Goal: Transaction & Acquisition: Purchase product/service

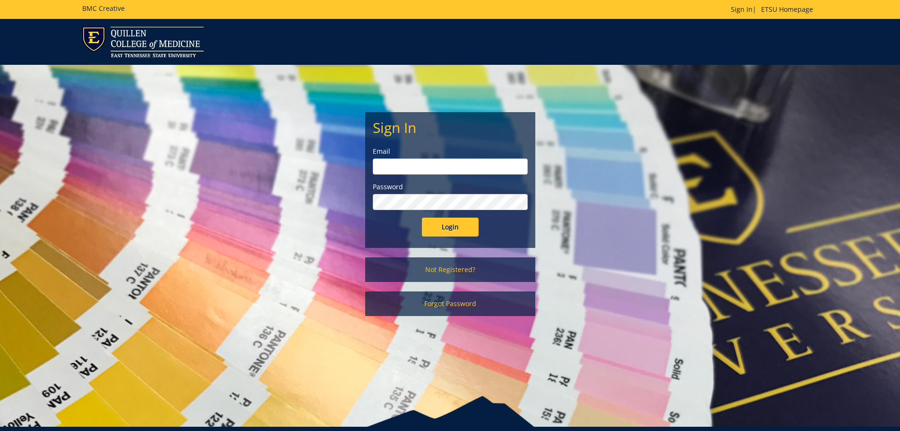
click at [415, 162] on input "email" at bounding box center [450, 166] width 155 height 16
type input "carterar1@etsu.edu"
click at [422, 217] on input "Login" at bounding box center [450, 226] width 57 height 19
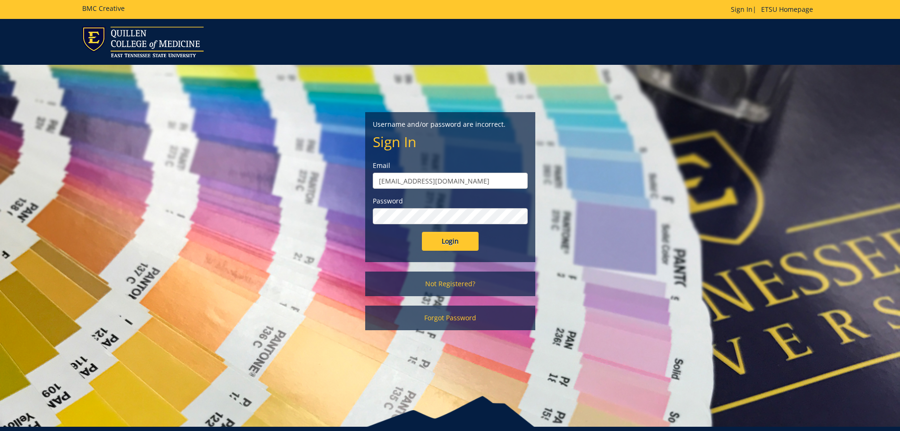
click at [422, 232] on input "Login" at bounding box center [450, 241] width 57 height 19
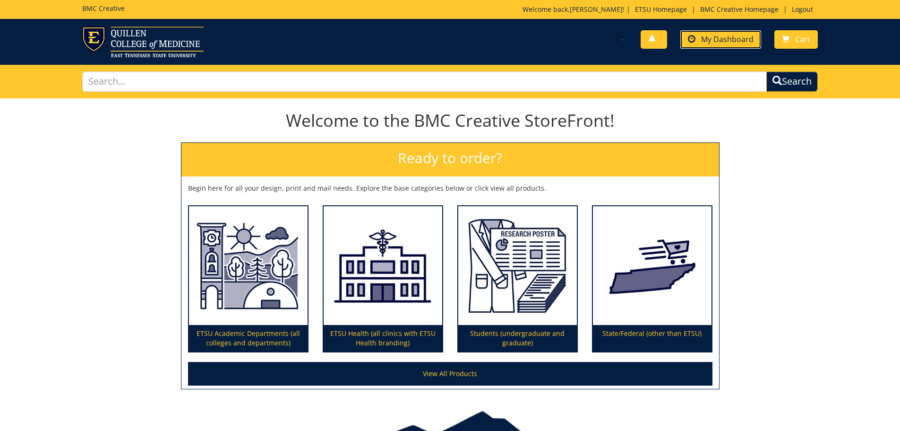
drag, startPoint x: 747, startPoint y: 39, endPoint x: 745, endPoint y: 45, distance: 6.4
click at [747, 39] on span "My Dashboard" at bounding box center [727, 39] width 52 height 10
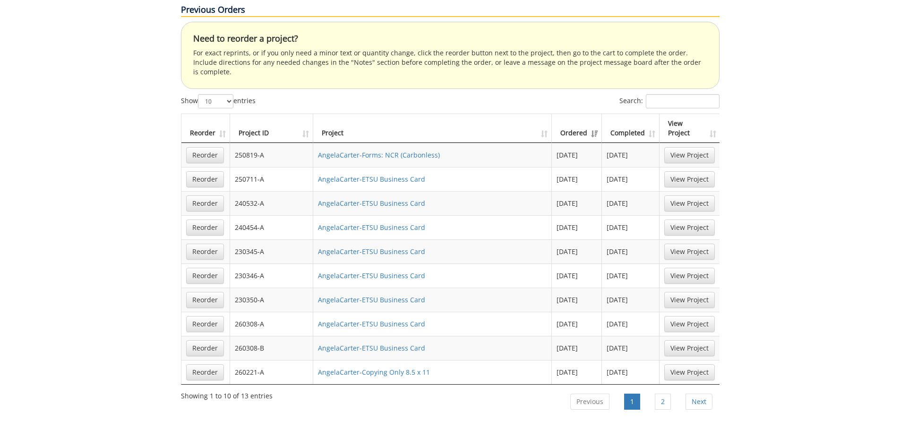
scroll to position [614, 0]
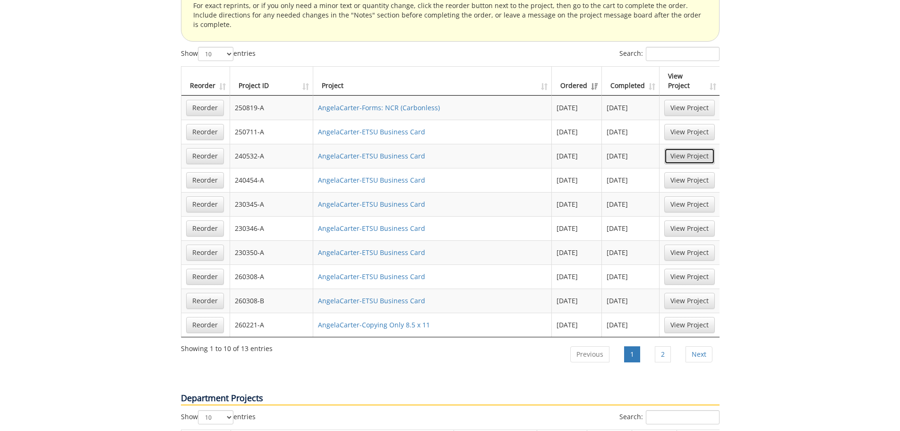
click at [689, 148] on link "View Project" at bounding box center [689, 156] width 51 height 16
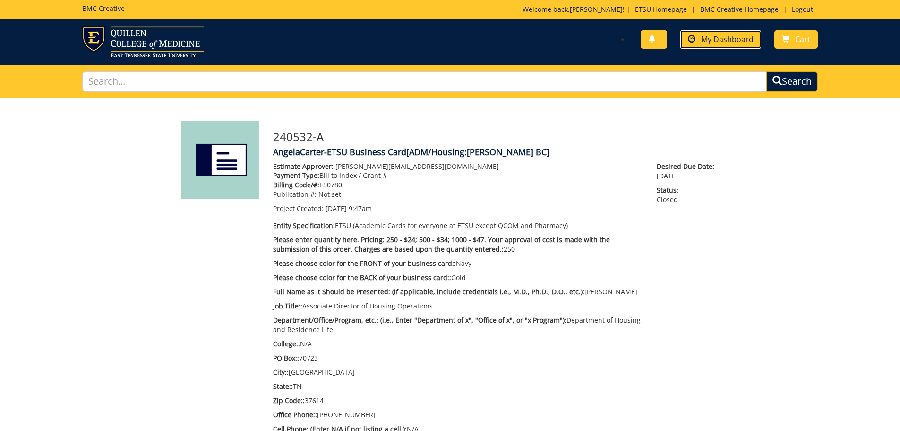
click at [733, 41] on span "My Dashboard" at bounding box center [727, 39] width 52 height 10
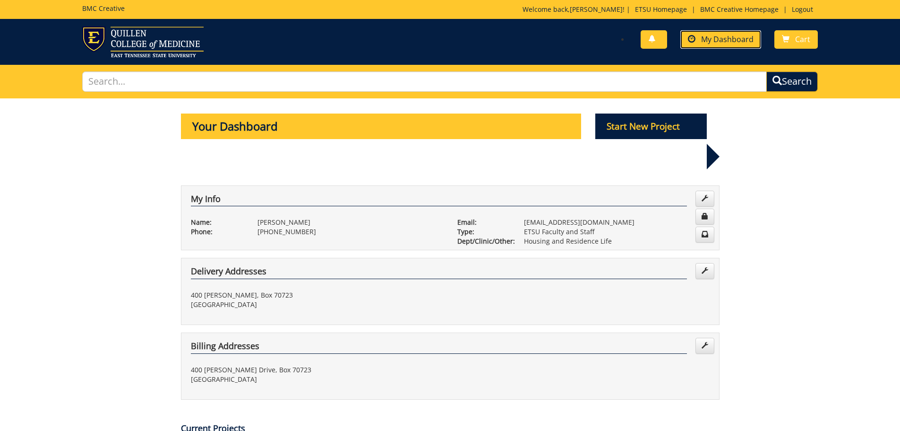
click at [747, 42] on span "My Dashboard" at bounding box center [727, 39] width 52 height 10
click at [800, 37] on span "Cart" at bounding box center [802, 39] width 15 height 10
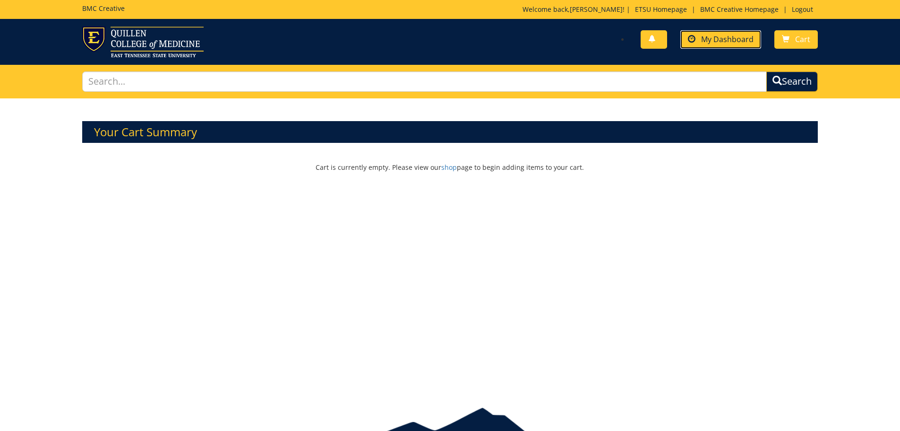
click at [741, 41] on span "My Dashboard" at bounding box center [727, 39] width 52 height 10
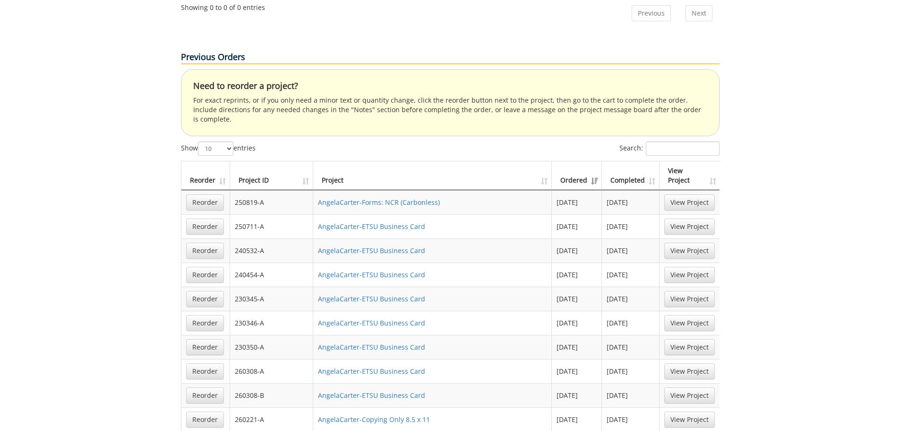
scroll to position [567, 0]
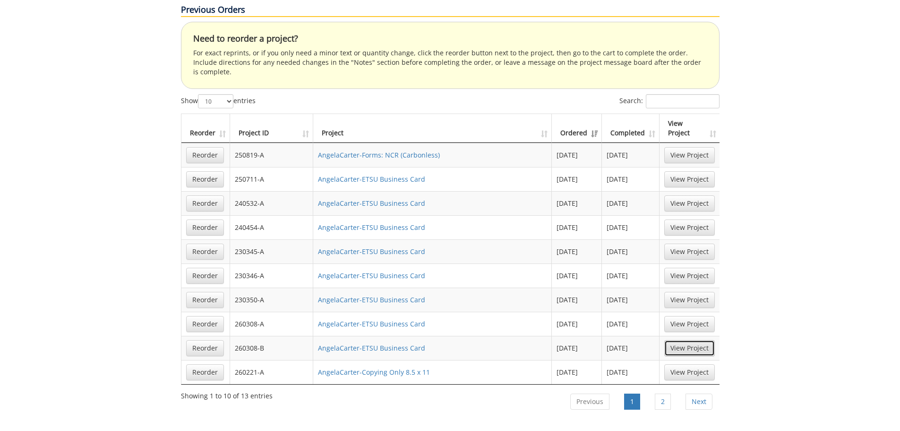
click at [702, 340] on link "View Project" at bounding box center [689, 348] width 51 height 16
click at [691, 316] on link "View Project" at bounding box center [689, 324] width 51 height 16
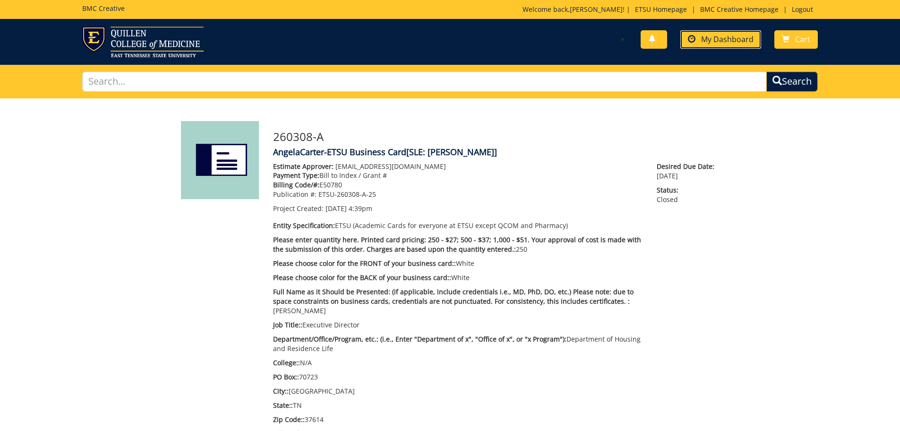
click at [722, 43] on span "My Dashboard" at bounding box center [727, 39] width 52 height 10
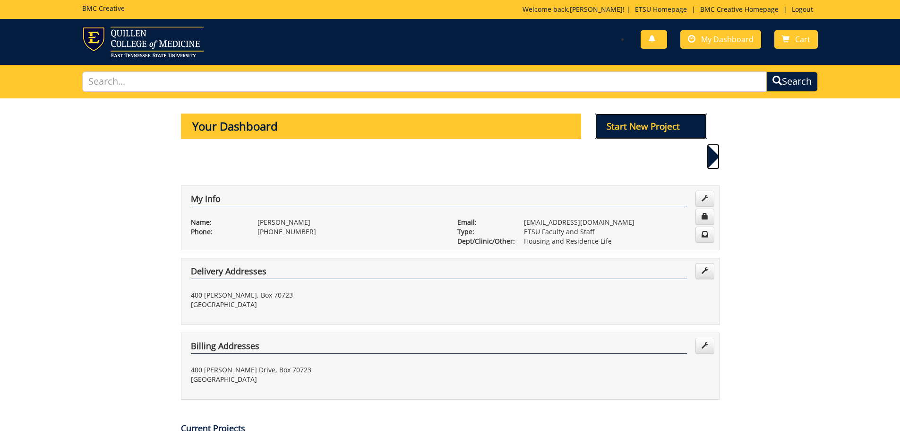
click at [691, 133] on p "Start New Project" at bounding box center [651, 126] width 112 height 26
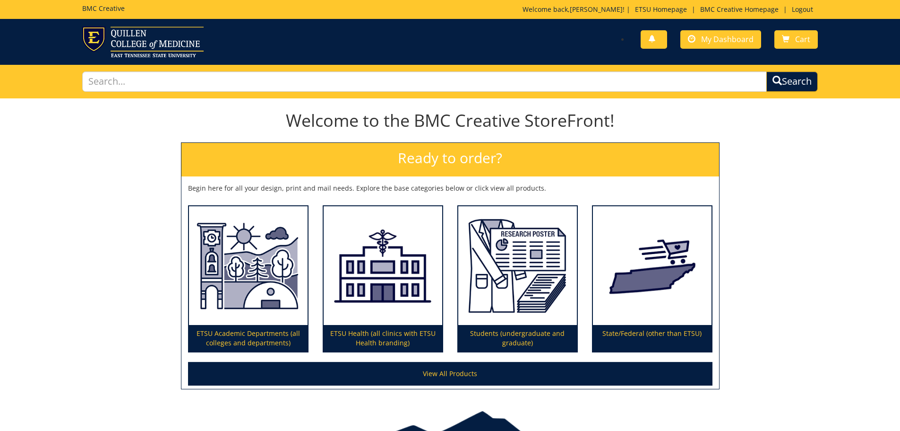
scroll to position [55, 0]
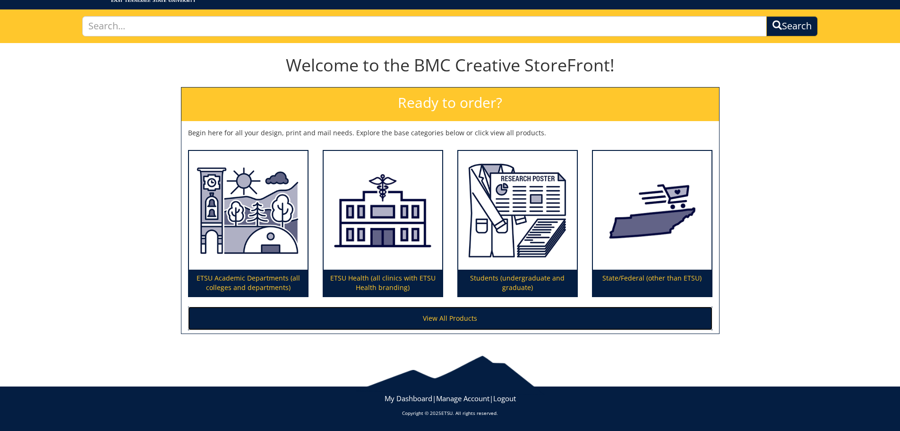
click at [438, 314] on link "View All Products" at bounding box center [450, 318] width 525 height 24
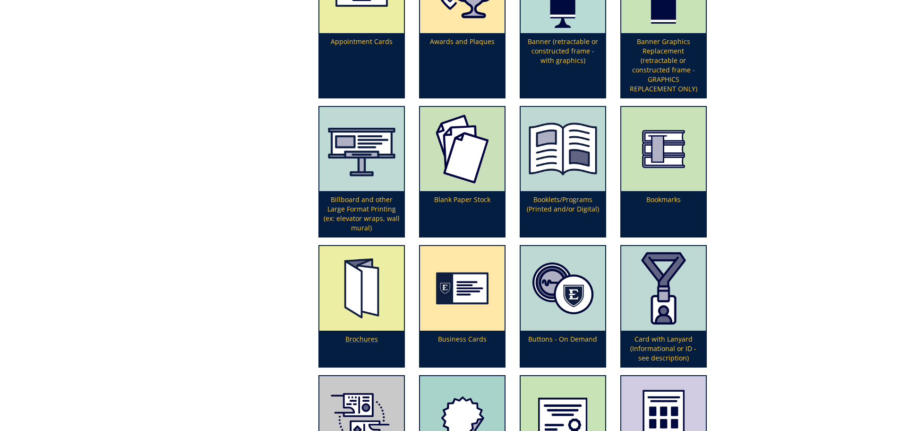
scroll to position [378, 0]
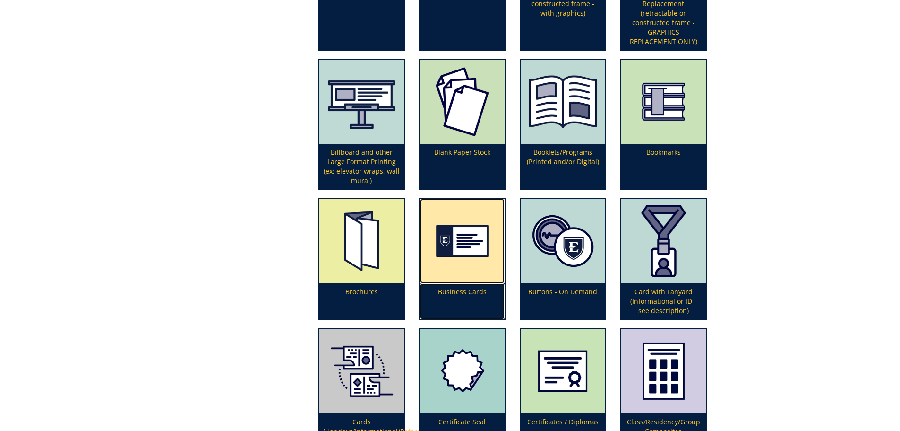
click at [454, 294] on p "Business Cards" at bounding box center [462, 301] width 85 height 36
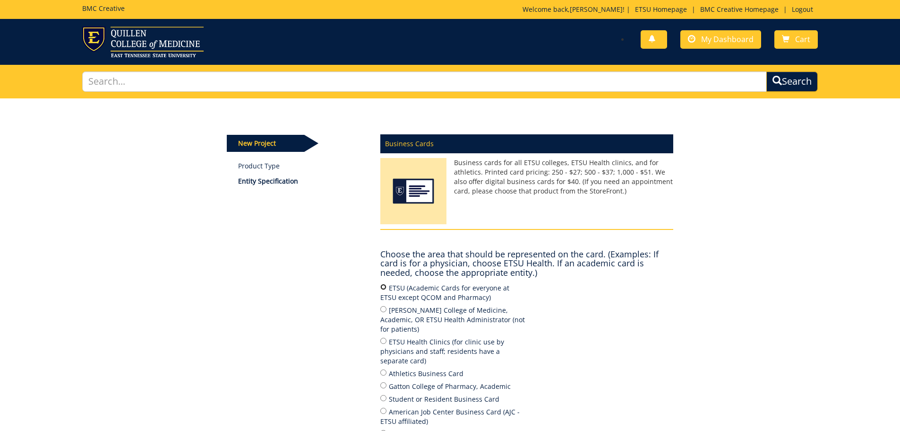
click at [384, 289] on input "ETSU (Academic Cards for everyone at ETSU except QCOM and Pharmacy)" at bounding box center [383, 287] width 6 height 6
radio input "true"
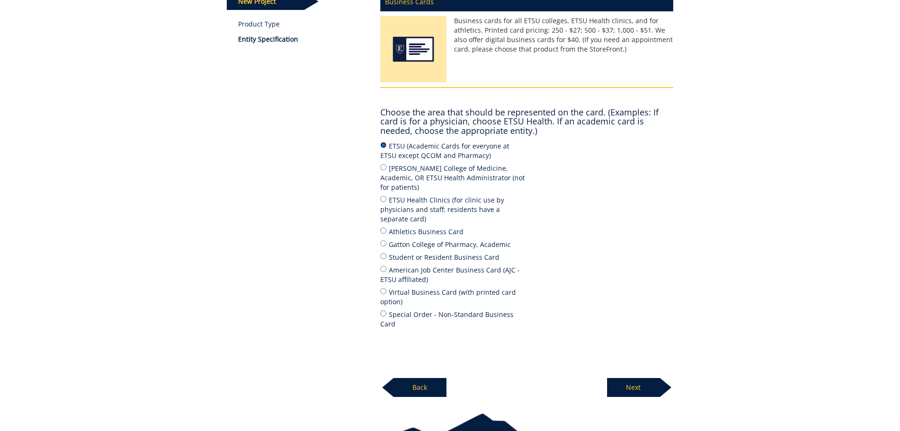
scroll to position [181, 0]
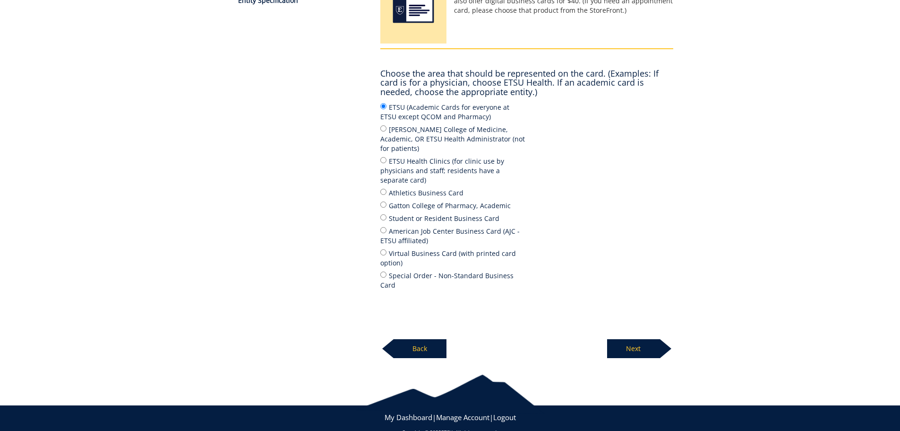
click at [634, 339] on p "Next" at bounding box center [633, 348] width 53 height 19
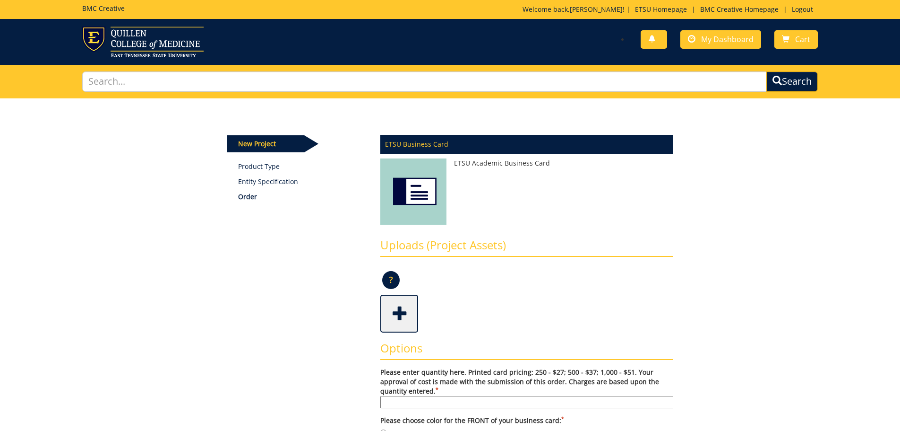
scroll to position [95, 0]
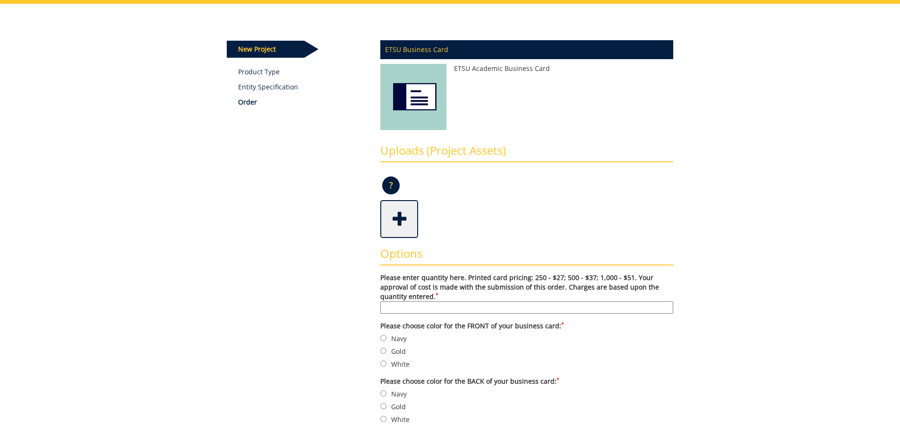
click at [394, 309] on input "Please enter quantity here. Printed card pricing: 250 - $27; 500 - $37; 1,000 -…" at bounding box center [526, 307] width 293 height 12
type input "250"
click at [387, 337] on label "Navy" at bounding box center [526, 338] width 293 height 10
click at [387, 337] on input "Navy" at bounding box center [383, 338] width 6 height 6
radio input "true"
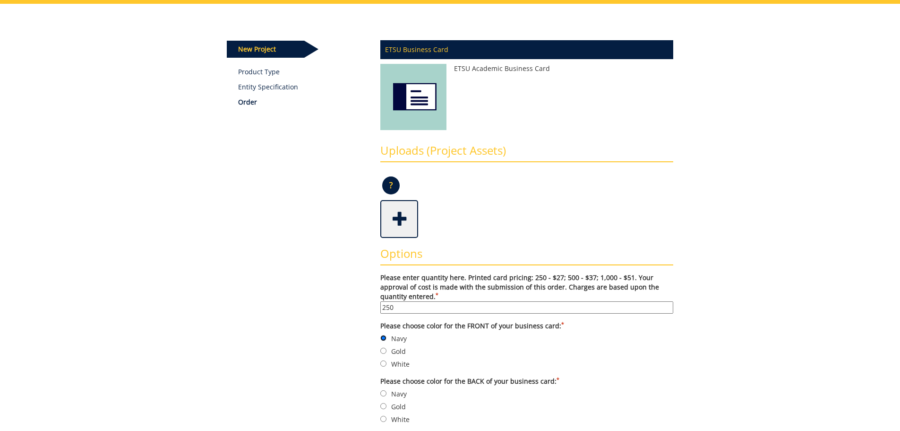
scroll to position [189, 0]
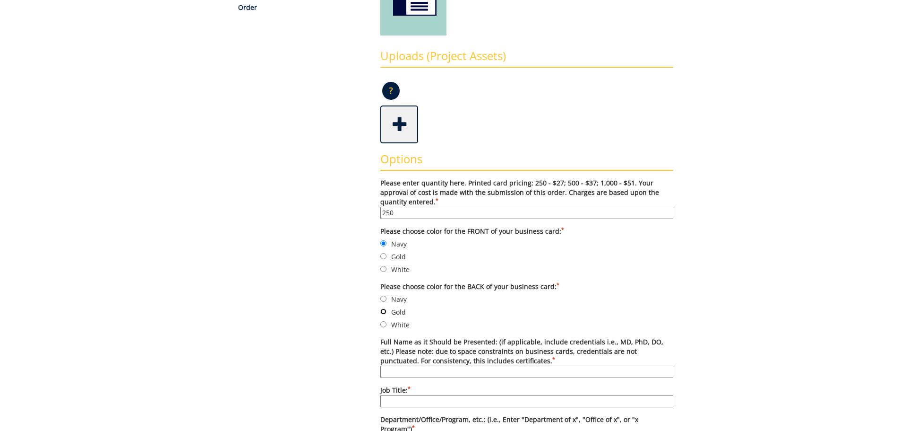
click at [384, 311] on input "Gold" at bounding box center [383, 311] width 6 height 6
radio input "true"
click at [411, 373] on input "Full Name as it Should be Presented: (if applicable, include credentials i.e., …" at bounding box center [526, 371] width 293 height 12
type input "Dr. [PERSON_NAME]"
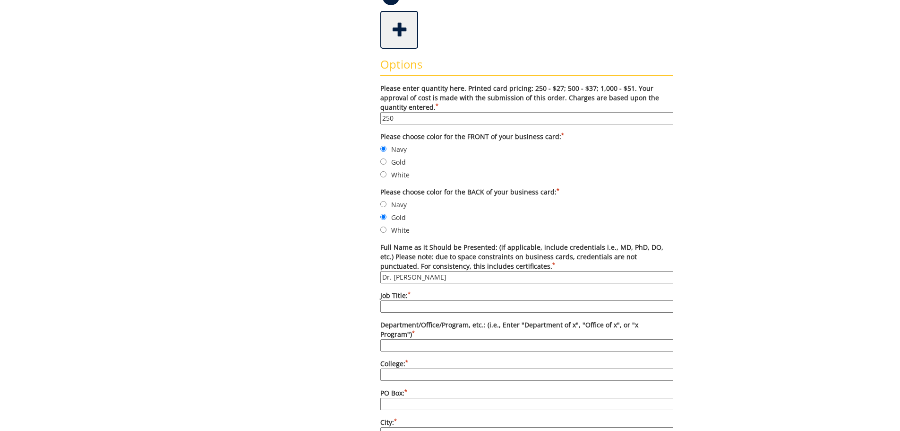
click at [406, 304] on input "Job Title: *" at bounding box center [526, 306] width 293 height 12
type input "Associate Director for Operations"
click at [416, 339] on input "Department/Office/Program, etc.: (i.e., Enter "Department of x", "Office of x",…" at bounding box center [526, 345] width 293 height 12
type input "Department of Housing and Residence Life"
click at [430, 368] on input "College: *" at bounding box center [526, 374] width 293 height 12
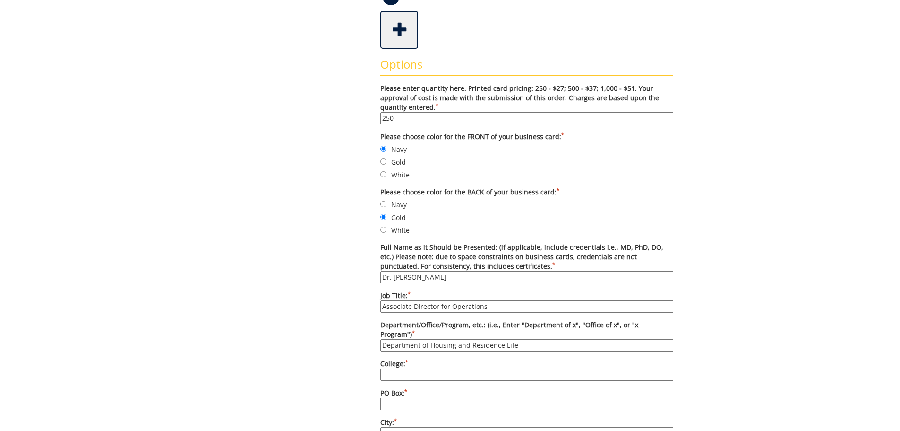
type input "N/A"
click at [431, 398] on input "PO Box: *" at bounding box center [526, 403] width 293 height 12
type input "70723"
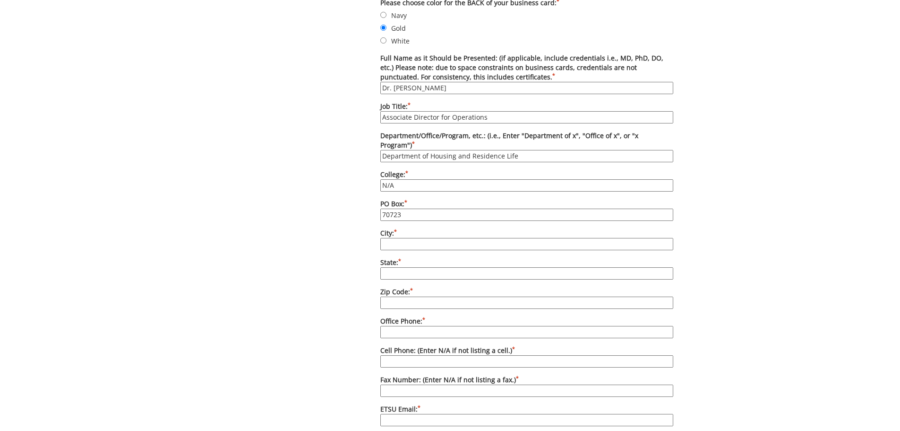
click at [418, 238] on input "City: *" at bounding box center [526, 244] width 293 height 12
type input "[GEOGRAPHIC_DATA]"
type input "TN"
type input "37614"
type input "carterar1@etsu.edu"
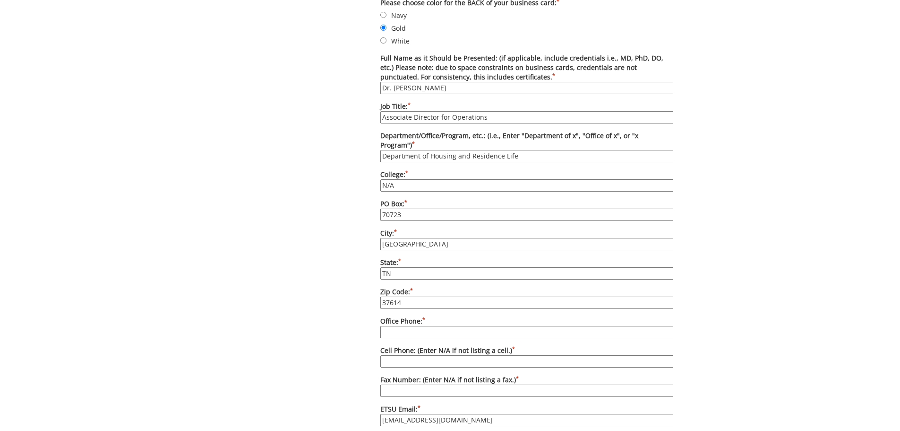
click at [411, 326] on input "Office Phone: *" at bounding box center [526, 332] width 293 height 12
type input "[PHONE_NUMBER]"
click at [428, 355] on input "Cell Phone: (Enter N/A if not listing a cell.) *" at bounding box center [526, 361] width 293 height 12
type input "N/A"
click at [420, 384] on input "Fax Number: (Enter N/A if not listing a fax.) *" at bounding box center [526, 390] width 293 height 12
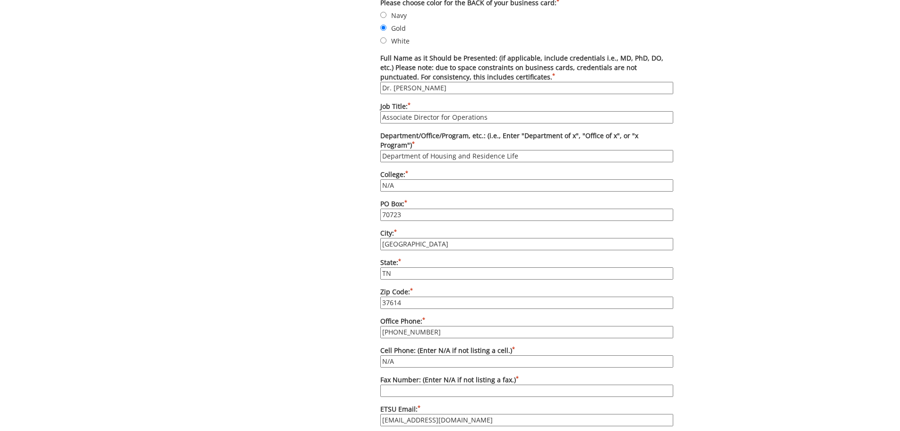
type input "[PHONE_NUMBER]"
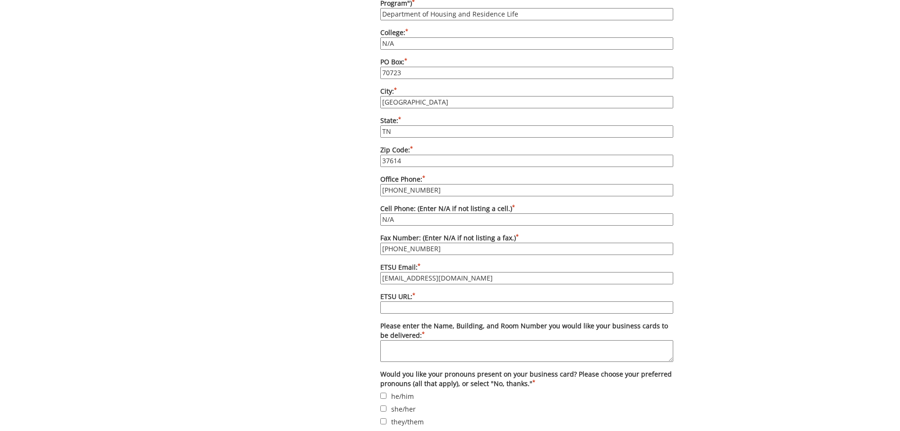
drag, startPoint x: 448, startPoint y: 273, endPoint x: 383, endPoint y: 265, distance: 65.3
click at [383, 272] on input "carterar1@etsu.edu" at bounding box center [526, 278] width 293 height 12
type input "[EMAIL_ADDRESS][DOMAIN_NAME]"
click at [443, 301] on input "ETSU URL: *" at bounding box center [526, 307] width 293 height 12
type input "[DOMAIN_NAME][URL]"
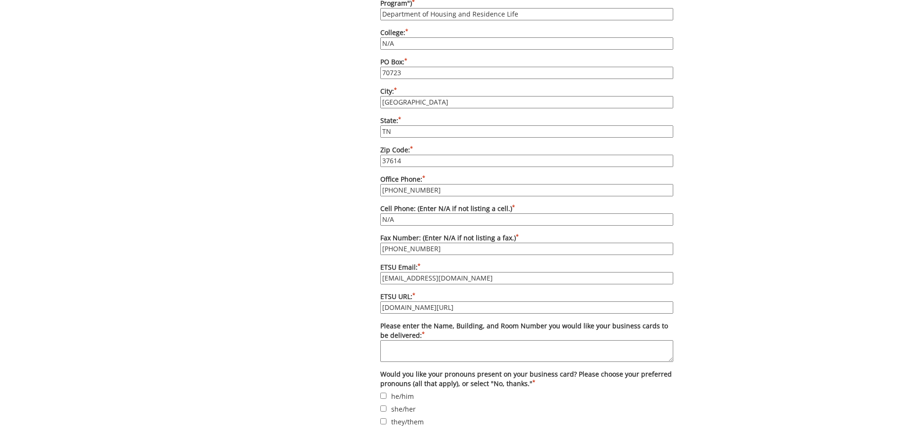
click at [413, 341] on textarea "Please enter the Name, Building, and Room Number you would like your business c…" at bounding box center [526, 351] width 293 height 22
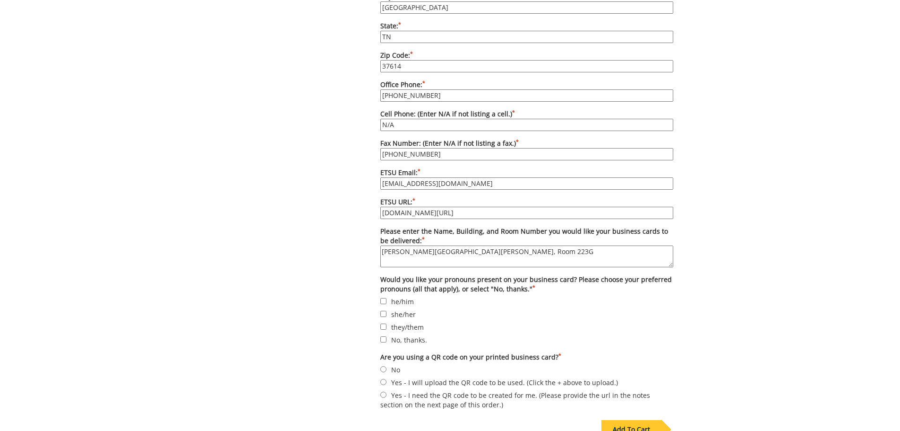
type textarea "[PERSON_NAME][GEOGRAPHIC_DATA][PERSON_NAME], Room 223G"
click at [386, 336] on input "No, thanks." at bounding box center [383, 339] width 6 height 6
checkbox input "true"
click at [385, 366] on input "No" at bounding box center [383, 369] width 6 height 6
radio input "true"
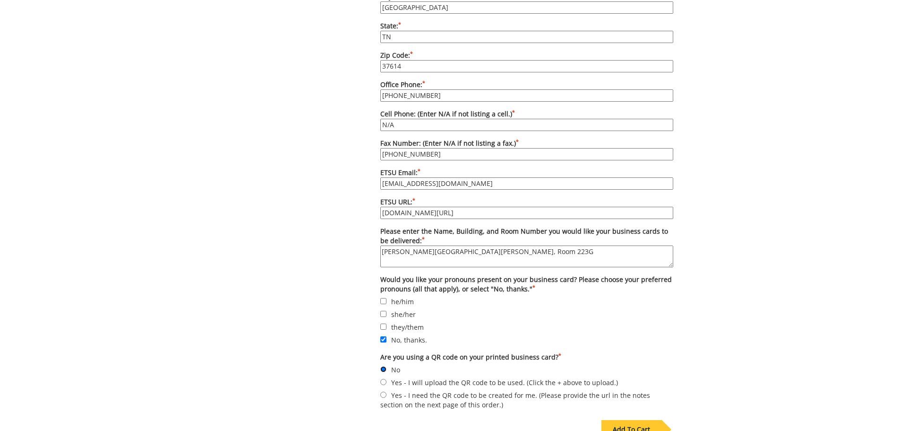
scroll to position [756, 0]
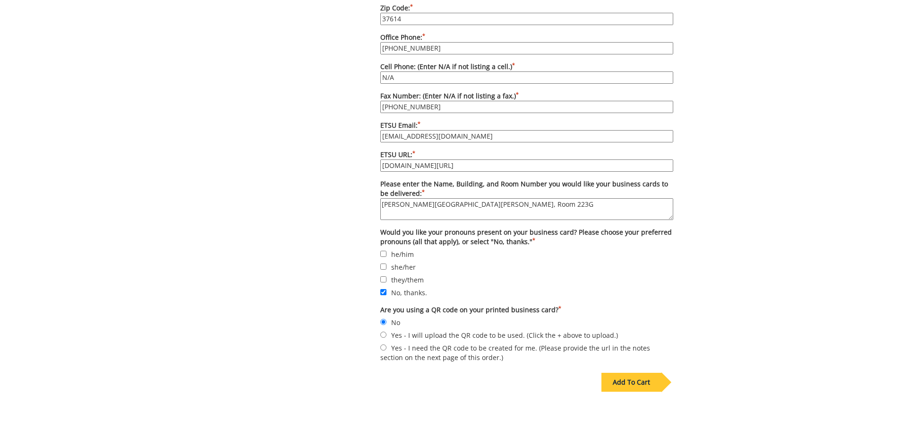
click at [628, 372] on div "Add To Cart" at bounding box center [632, 381] width 60 height 19
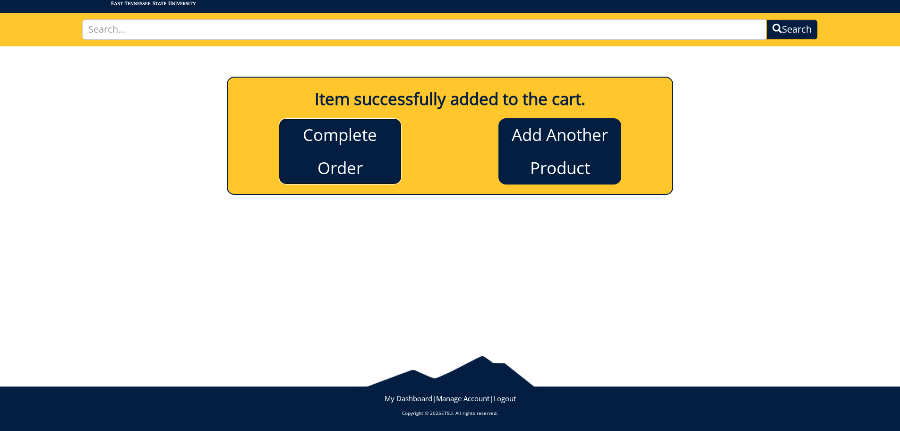
click at [351, 173] on link "Complete Order" at bounding box center [340, 151] width 123 height 66
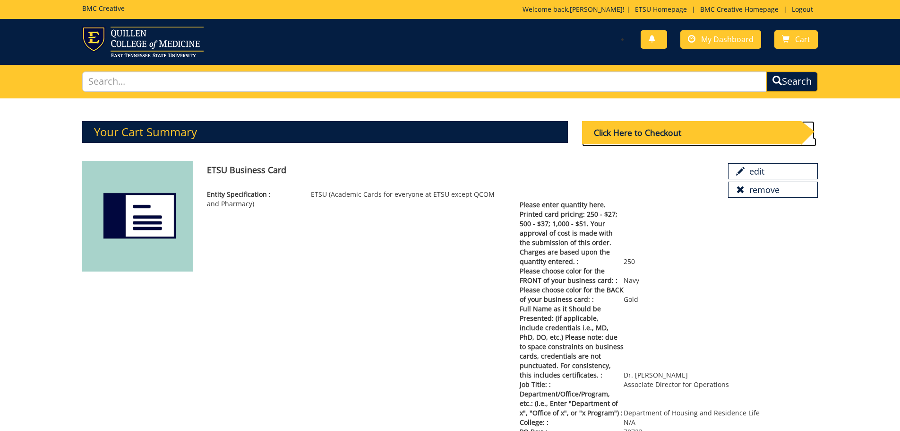
click at [657, 134] on div "Click Here to Checkout" at bounding box center [691, 132] width 219 height 23
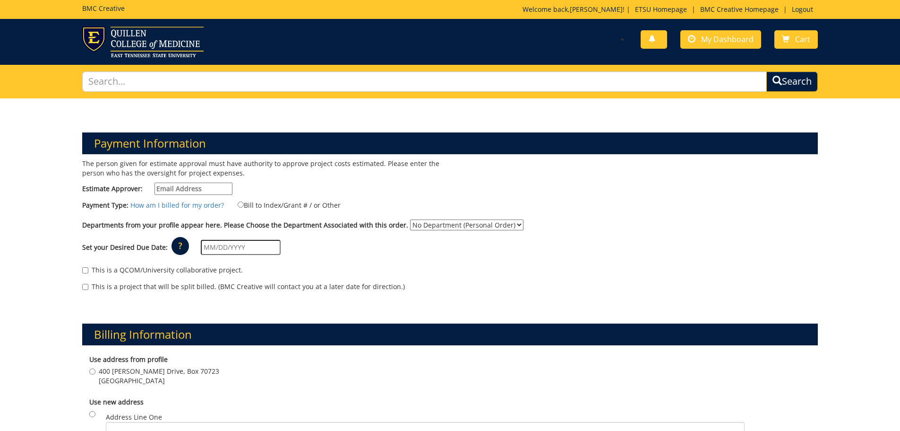
drag, startPoint x: 180, startPoint y: 192, endPoint x: 187, endPoint y: 192, distance: 6.6
click at [180, 192] on input "Estimate Approver:" at bounding box center [194, 188] width 78 height 12
type input "[EMAIL_ADDRESS][DOMAIN_NAME]"
type input "400 [PERSON_NAME] Drive, Box 70723"
type input "[GEOGRAPHIC_DATA]"
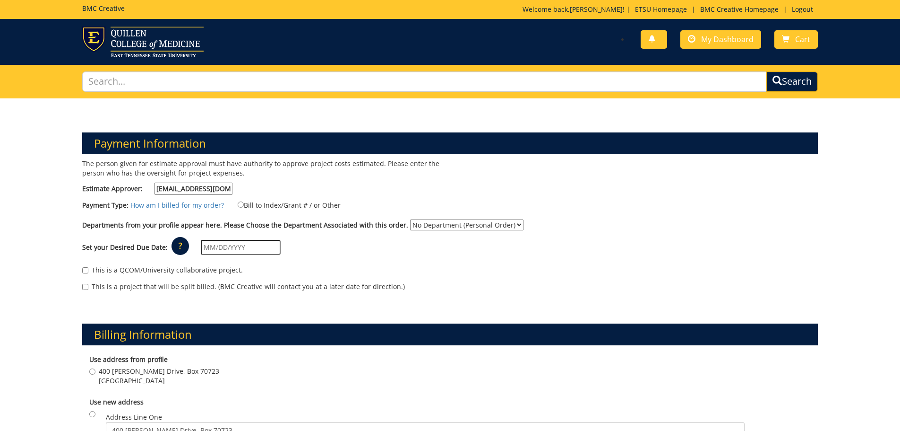
type input "37614"
drag, startPoint x: 238, startPoint y: 205, endPoint x: 243, endPoint y: 206, distance: 5.8
click at [238, 205] on input "Bill to Index/Grant # / or Other" at bounding box center [241, 204] width 6 height 6
radio input "true"
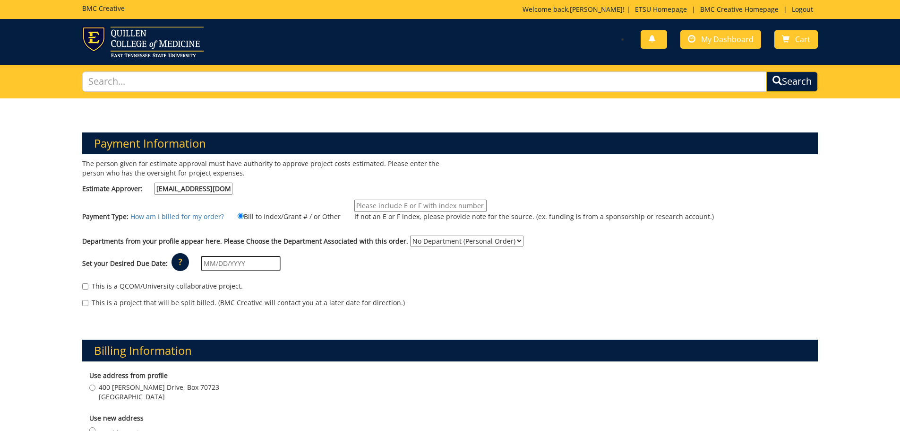
click at [357, 208] on input "If not an E or F index, please provide note for the source. (ex. funding is fro…" at bounding box center [420, 205] width 132 height 12
type input "10-25030-210002-200-100-999-999-999"
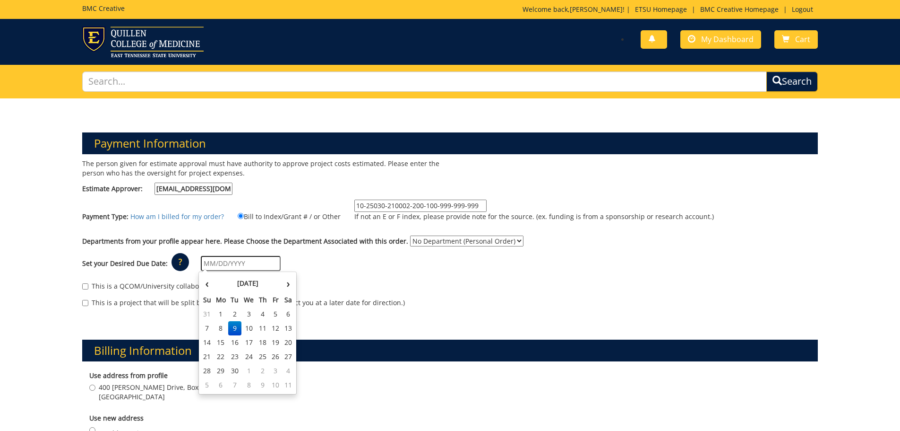
click at [206, 267] on input "text" at bounding box center [241, 263] width 80 height 15
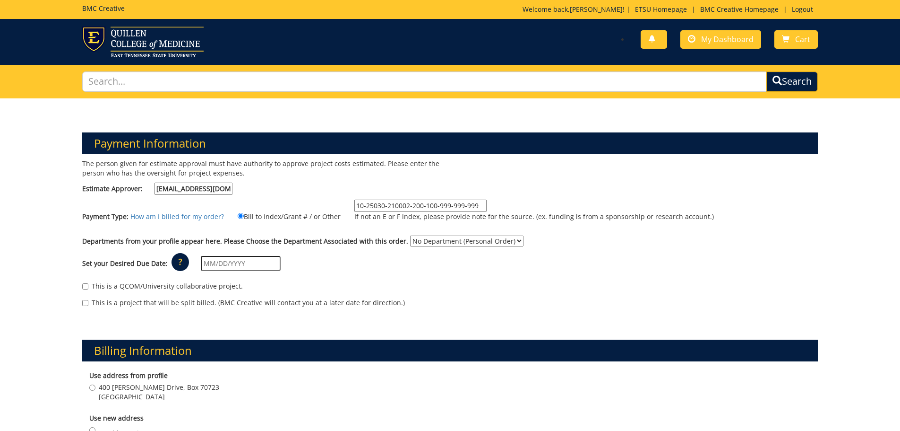
click at [417, 290] on div "This is a QCOM/University collaborative project." at bounding box center [450, 288] width 736 height 14
click at [208, 267] on input "text" at bounding box center [241, 263] width 80 height 15
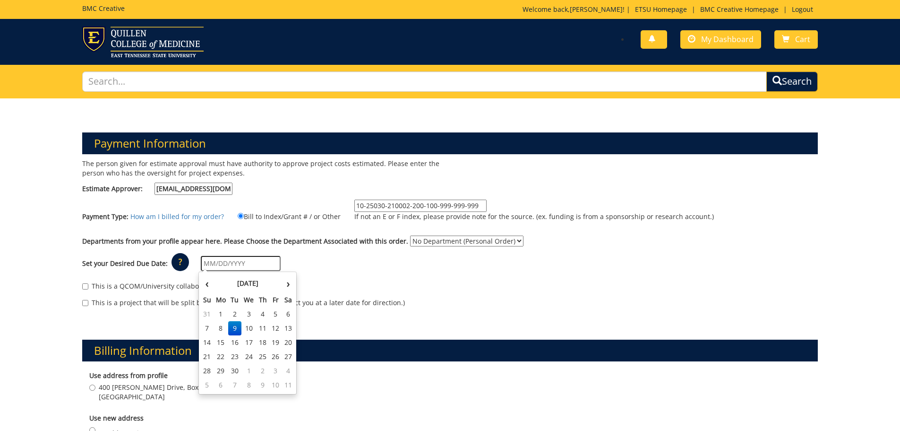
click at [218, 342] on td "15" at bounding box center [221, 342] width 15 height 14
type input "[DATE]"
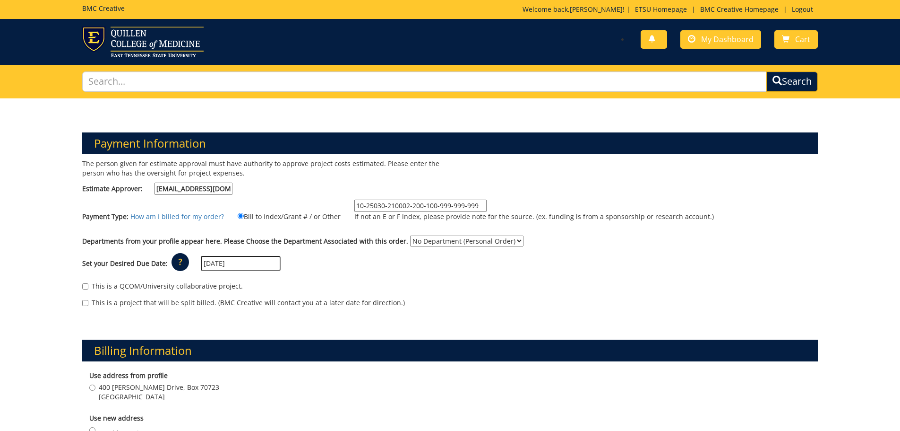
drag, startPoint x: 473, startPoint y: 203, endPoint x: 421, endPoint y: 212, distance: 53.1
click at [421, 212] on label "10-25030-210002-200-100-999-999-999 If not an E or F index, please provide note…" at bounding box center [528, 212] width 371 height 26
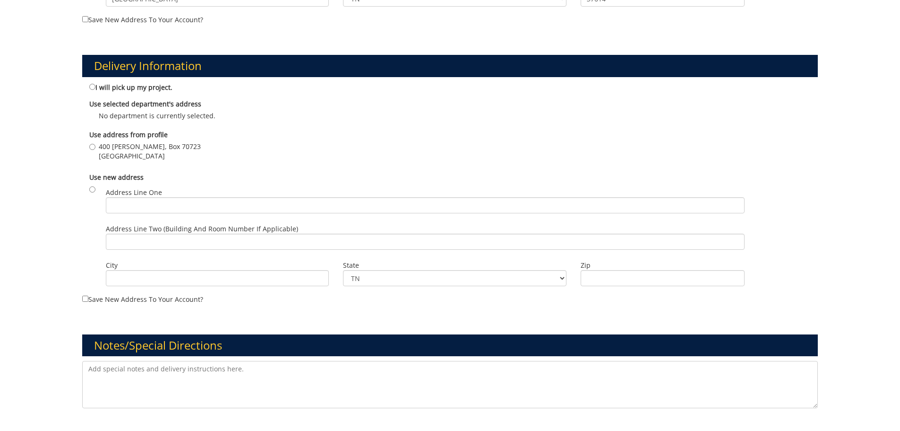
scroll to position [691, 0]
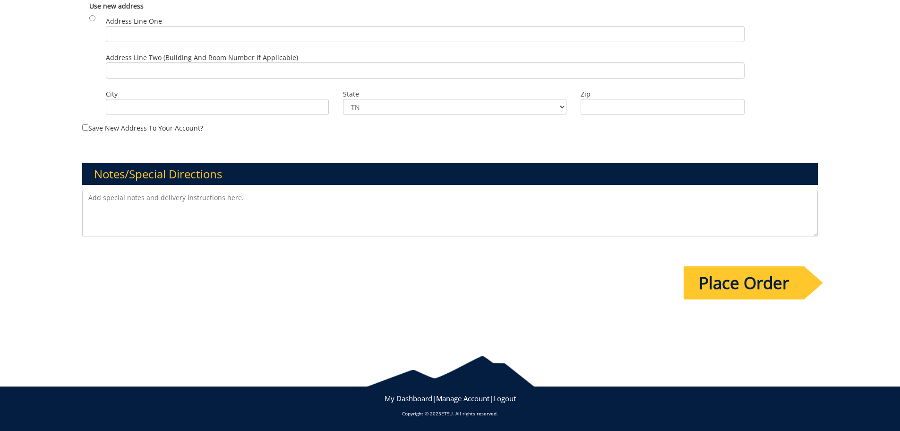
type input "10-25030-210002-200-999-999-999"
click at [758, 289] on input "Place Order" at bounding box center [744, 282] width 121 height 33
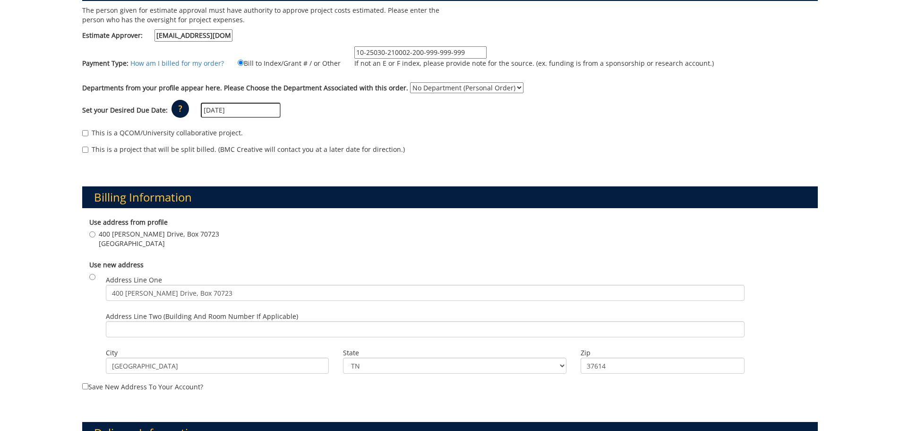
scroll to position [378, 0]
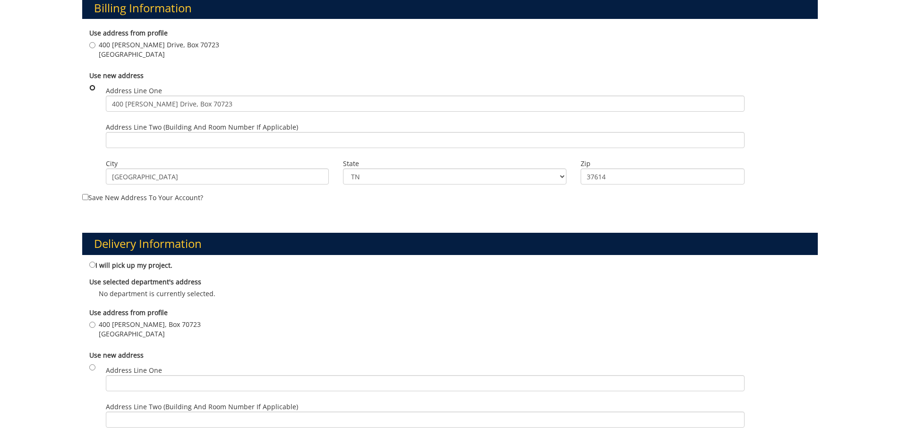
click at [91, 87] on input "radio" at bounding box center [92, 88] width 6 height 6
radio input "true"
click at [90, 44] on input "400 J. L. Seehorn, Jr. Drive, Box 70723 Johnson City , TN 37614" at bounding box center [92, 45] width 6 height 6
radio input "true"
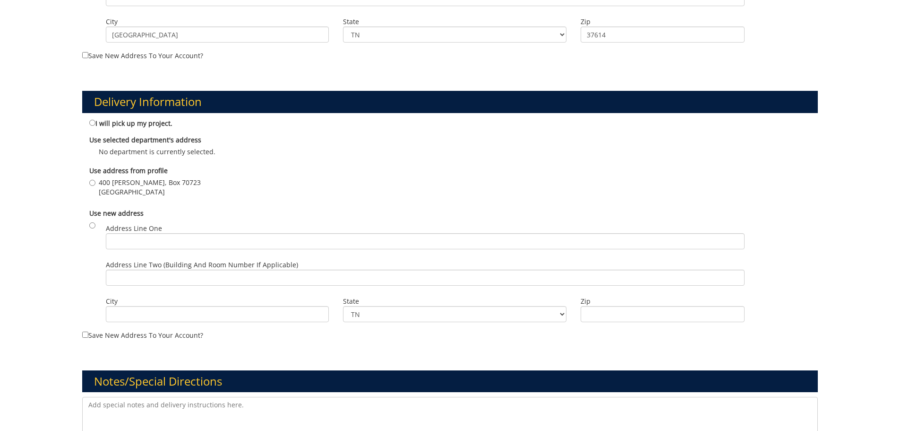
scroll to position [614, 0]
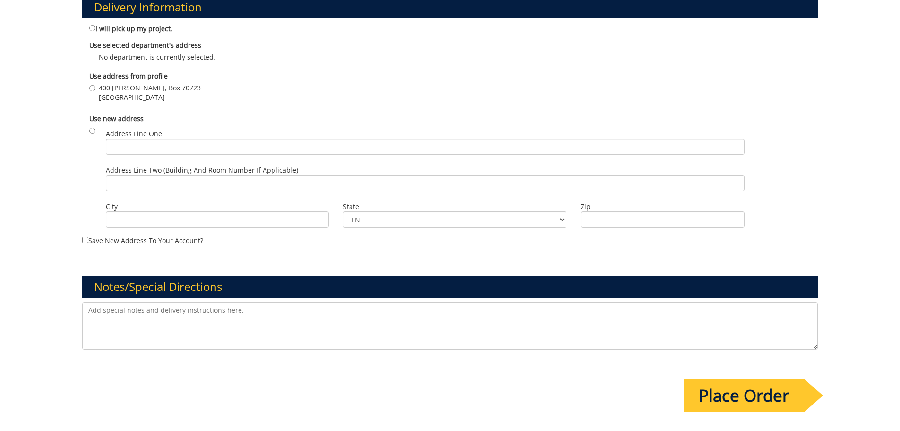
click at [724, 387] on input "Place Order" at bounding box center [744, 395] width 121 height 33
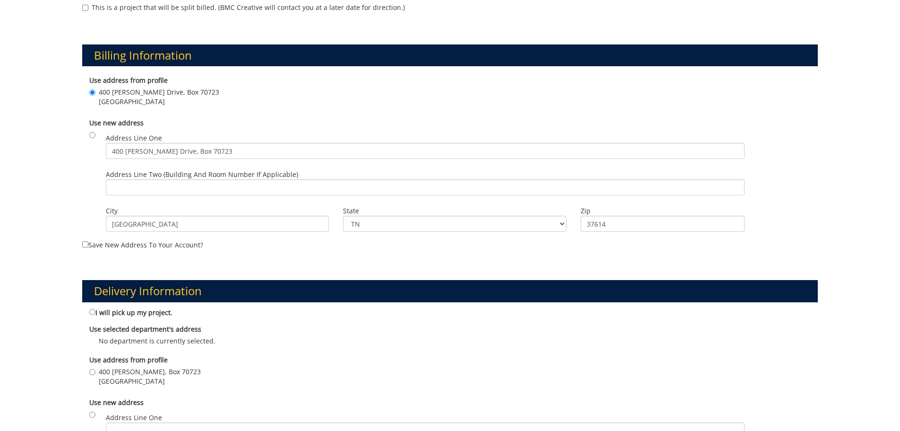
scroll to position [473, 0]
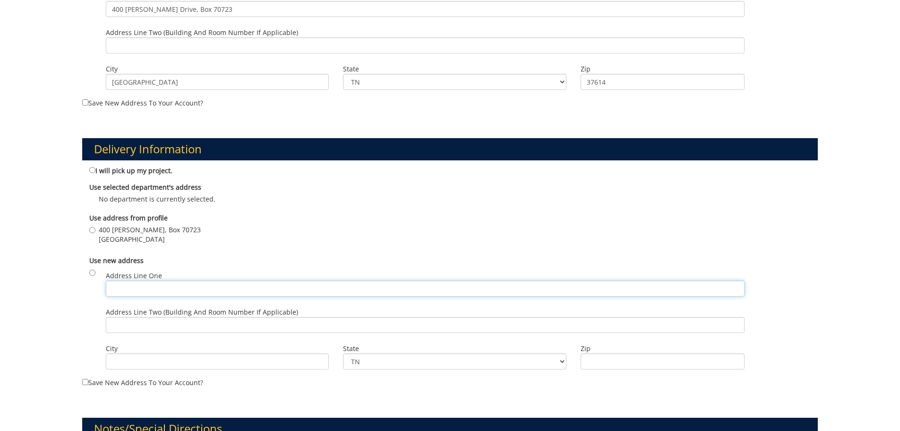
click at [116, 290] on input "Address Line One" at bounding box center [425, 288] width 639 height 16
type input "400 J. L. Seehorn, Jr. Drive, Box 70723"
type input "[GEOGRAPHIC_DATA]"
type input "37614"
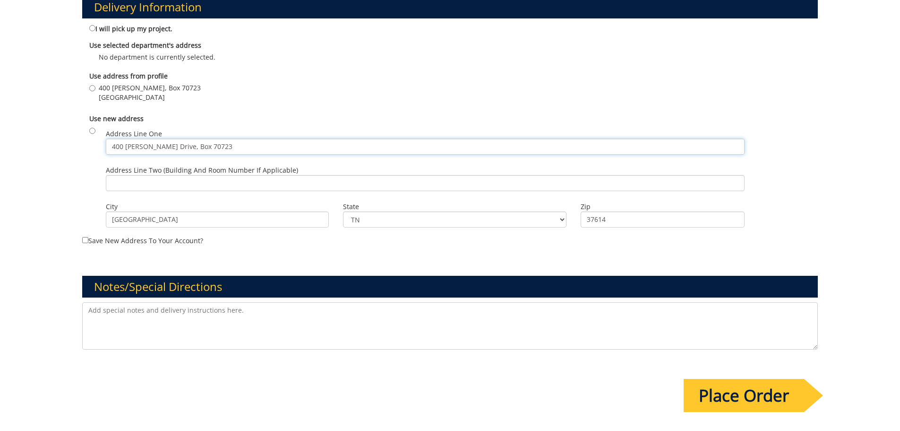
scroll to position [662, 0]
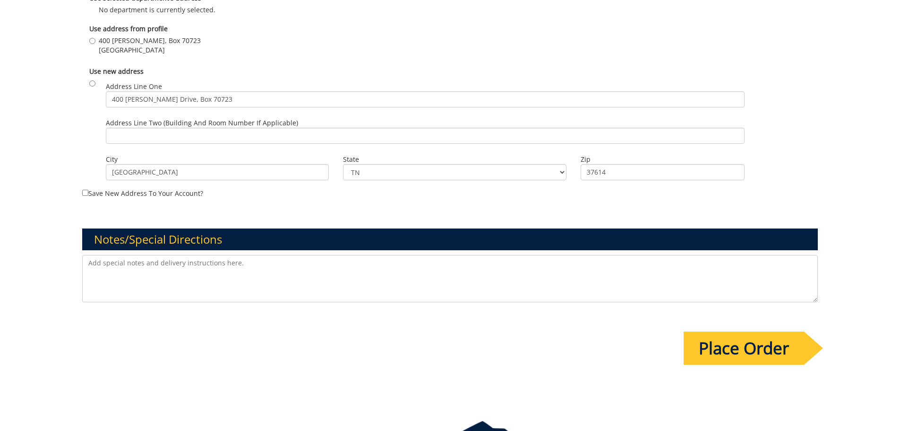
click at [701, 353] on input "Place Order" at bounding box center [744, 347] width 121 height 33
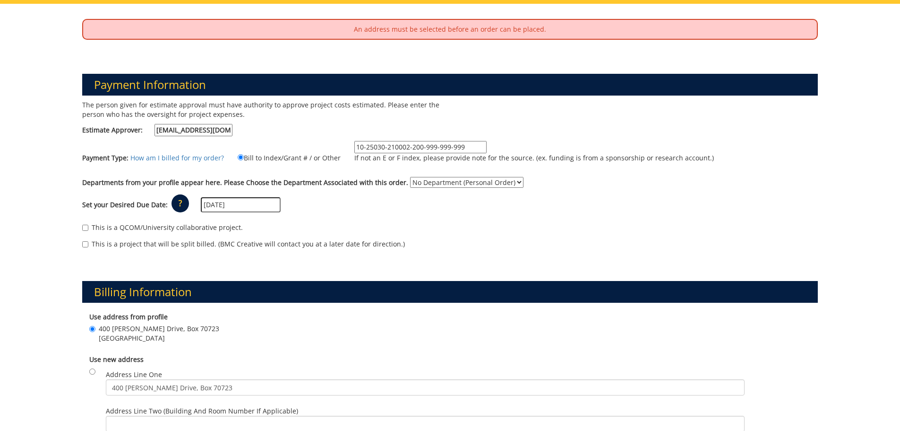
scroll to position [142, 0]
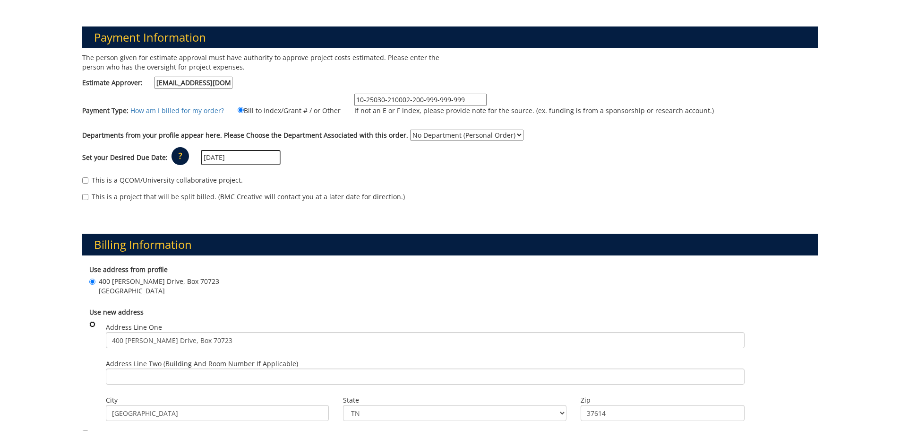
click at [92, 323] on input "radio" at bounding box center [92, 324] width 6 height 6
radio input "true"
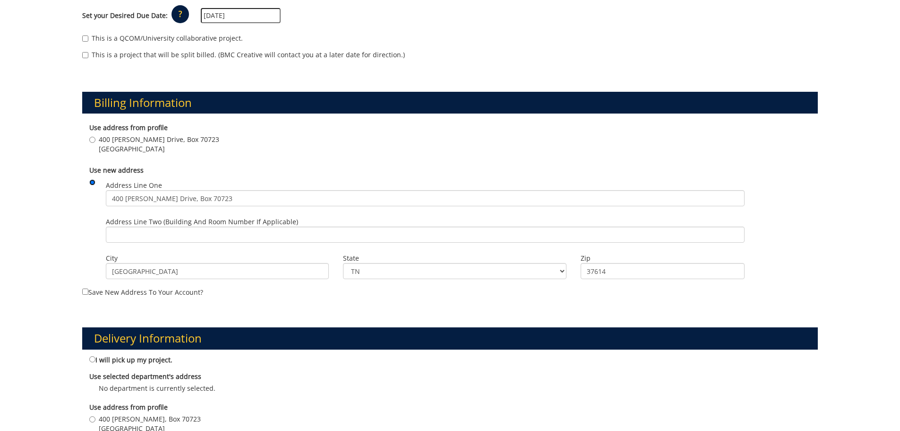
scroll to position [425, 0]
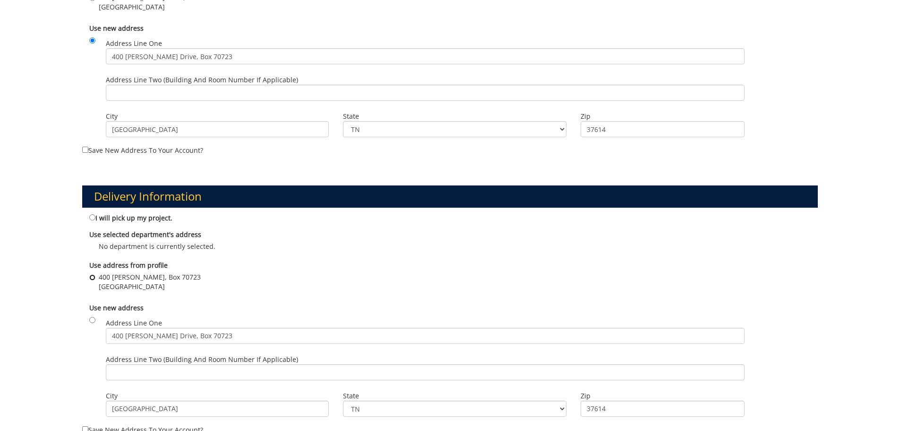
click at [92, 277] on input "400 J. L. Seehorn, Jr., Box 70723 Johnson City , TN 37614" at bounding box center [92, 277] width 6 height 6
radio input "true"
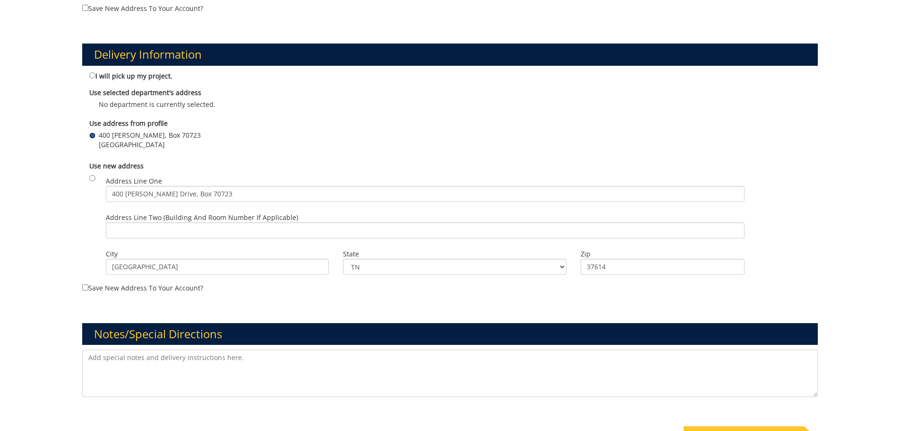
scroll to position [614, 0]
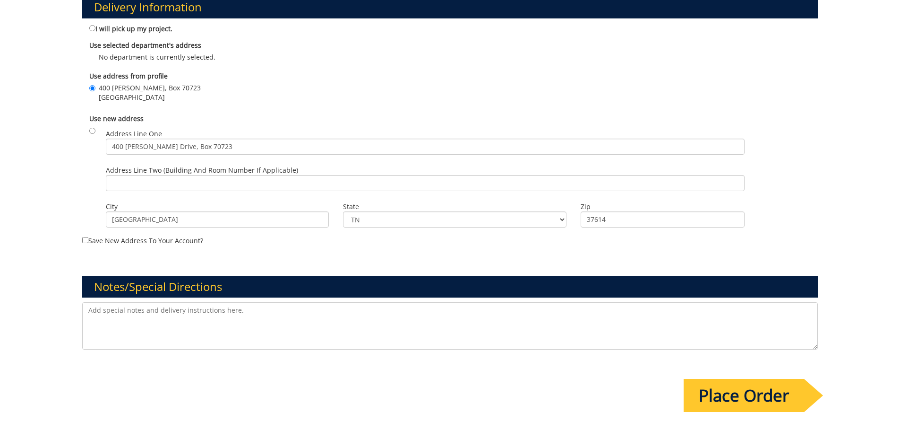
click at [727, 388] on input "Place Order" at bounding box center [744, 395] width 121 height 33
